Goal: Task Accomplishment & Management: Manage account settings

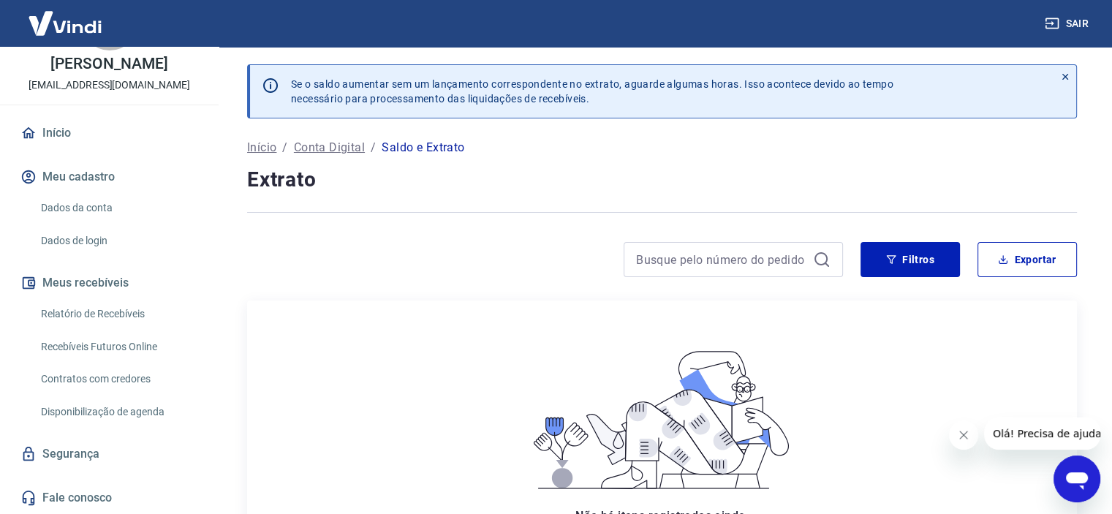
scroll to position [82, 0]
click at [152, 312] on link "Relatório de Recebíveis" at bounding box center [118, 314] width 166 height 30
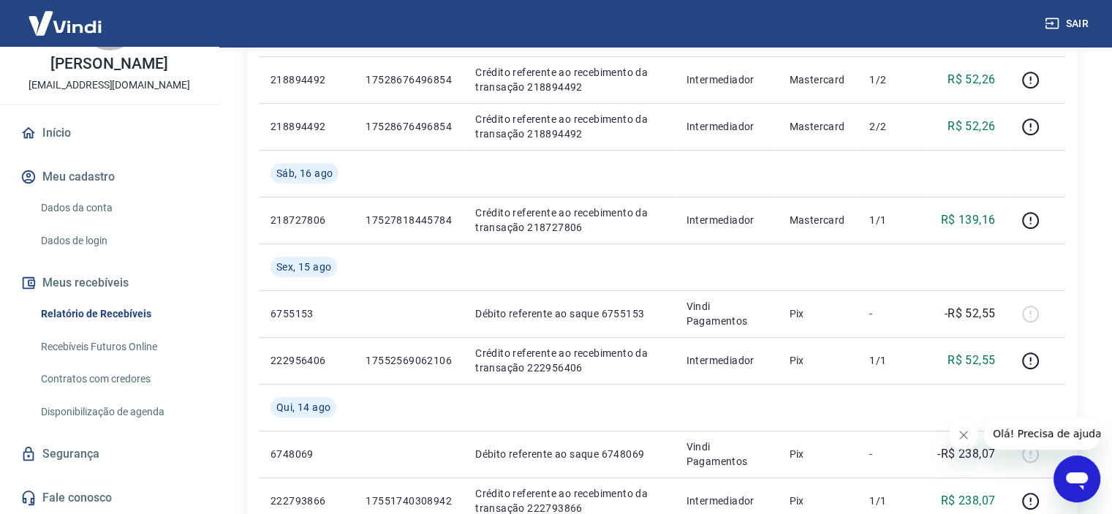
scroll to position [614, 0]
